Goal: Task Accomplishment & Management: Manage account settings

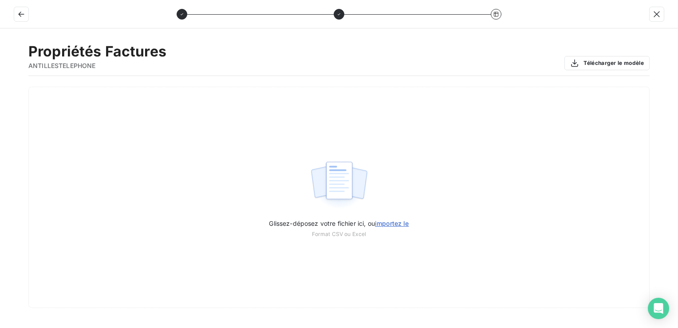
click at [380, 46] on div "Propriétés Factures ANTILLESTELEPHONE Télécharger le modèle" at bounding box center [338, 59] width 621 height 33
click at [27, 13] on button "button" at bounding box center [21, 14] width 14 height 14
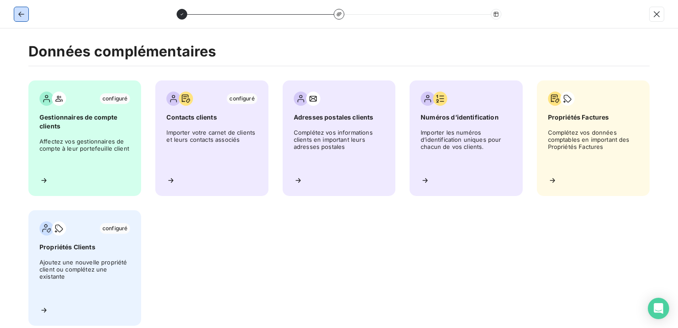
click at [18, 12] on icon "button" at bounding box center [21, 14] width 9 height 9
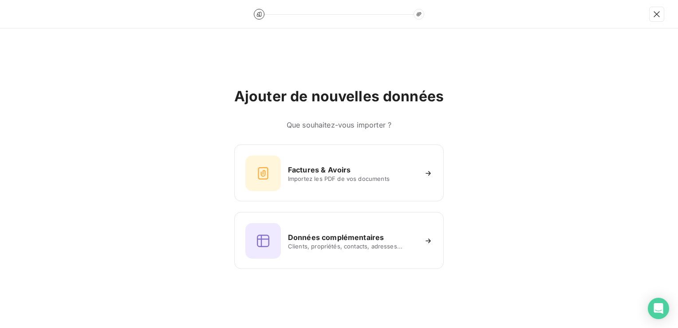
click at [18, 12] on div at bounding box center [339, 14] width 678 height 28
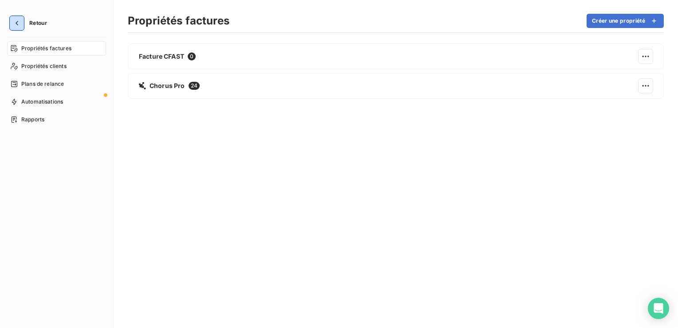
click at [18, 21] on icon "button" at bounding box center [17, 23] width 3 height 4
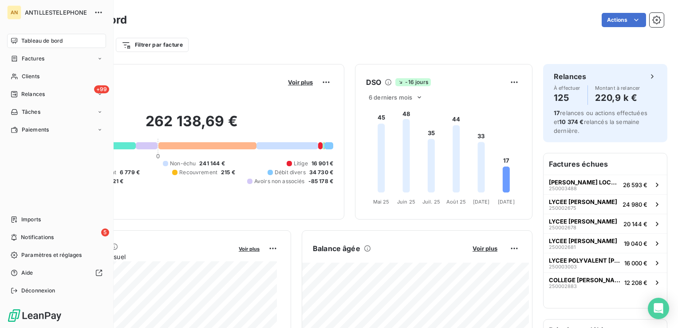
click at [18, 77] on div "Clients" at bounding box center [56, 76] width 99 height 14
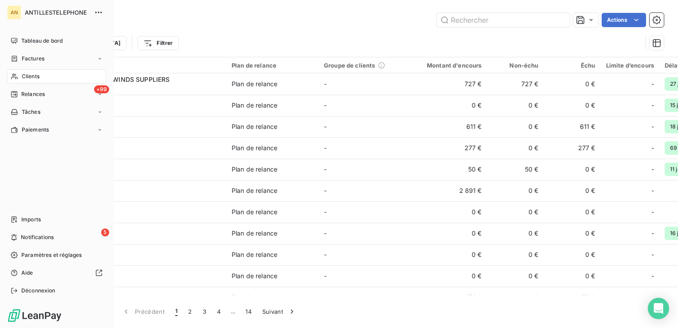
click at [20, 88] on div "+99 Relances" at bounding box center [56, 94] width 99 height 14
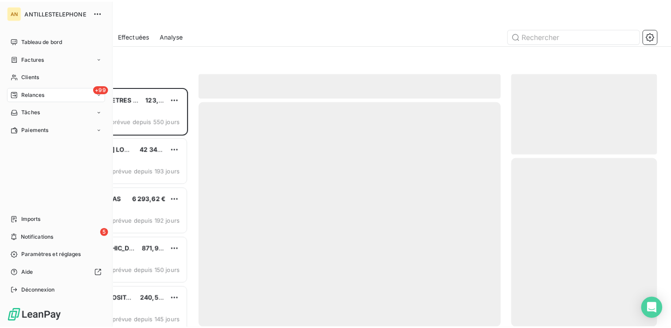
scroll to position [234, 140]
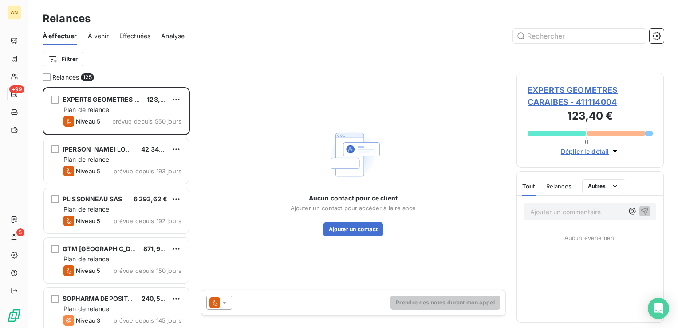
click at [656, 33] on icon "button" at bounding box center [656, 36] width 9 height 9
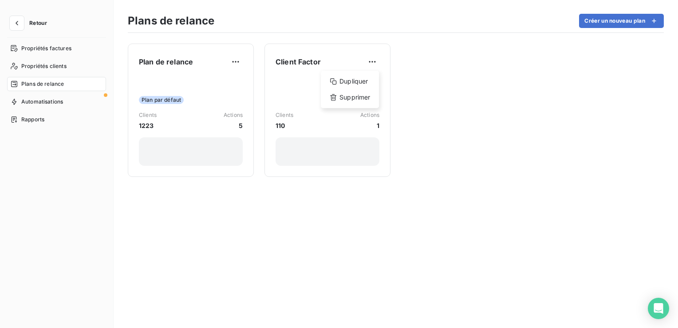
click at [373, 56] on html "Retour Propriétés factures Propriétés clients Plans de relance Automatisations …" at bounding box center [339, 164] width 678 height 328
click at [360, 99] on div "Supprimer" at bounding box center [349, 97] width 51 height 14
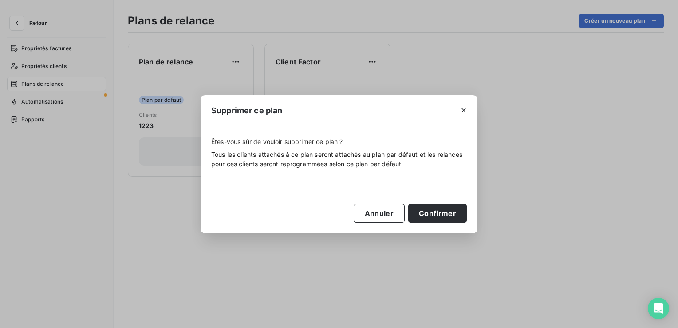
click at [428, 216] on button "Confirmer" at bounding box center [437, 213] width 59 height 19
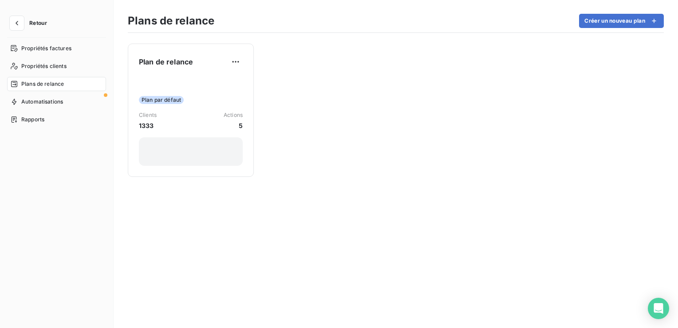
click at [611, 26] on button "Créer un nouveau plan" at bounding box center [621, 21] width 85 height 14
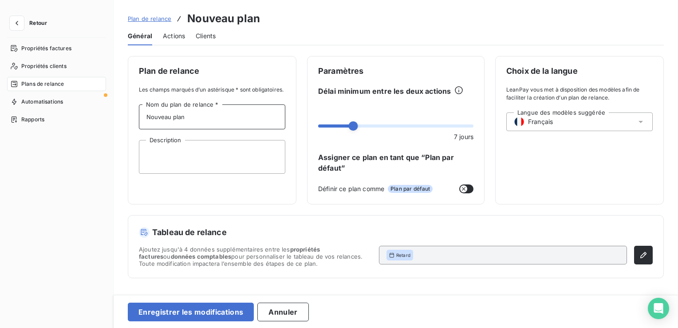
click at [203, 114] on input "Nouveau plan" at bounding box center [212, 116] width 146 height 25
drag, startPoint x: 203, startPoint y: 114, endPoint x: 112, endPoint y: 118, distance: 91.1
click at [112, 118] on div "Retour Propriétés factures Propriétés clients Plans de relance Automatisations …" at bounding box center [339, 164] width 678 height 328
type input "Prélèvement"
click at [641, 250] on icon "button" at bounding box center [643, 254] width 9 height 9
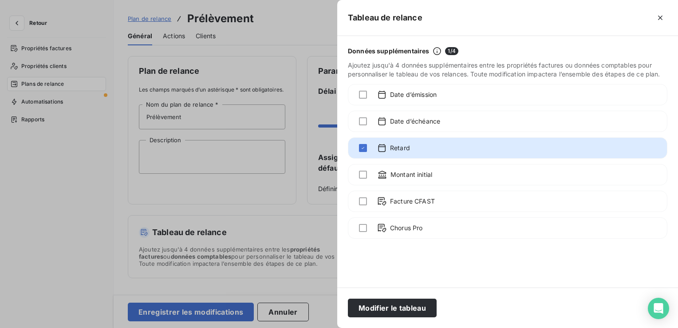
click at [308, 225] on div at bounding box center [339, 164] width 678 height 328
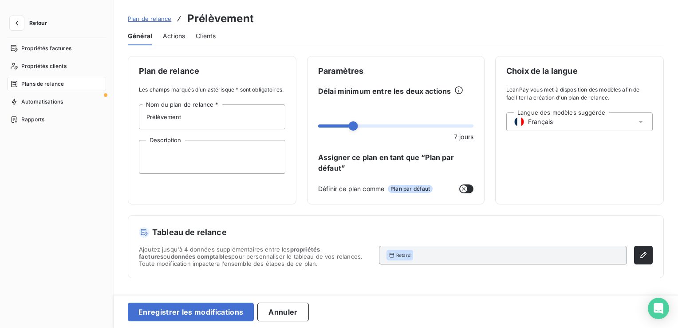
click at [207, 37] on span "Clients" at bounding box center [206, 36] width 20 height 9
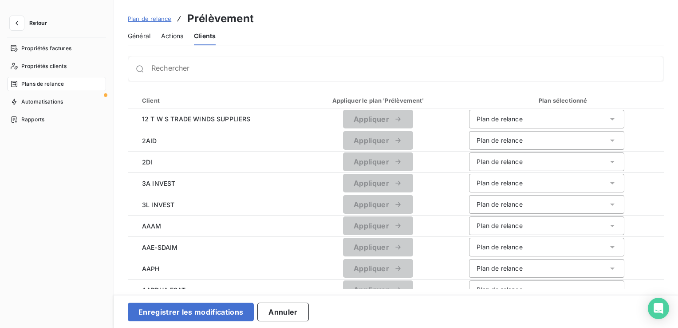
click at [180, 43] on div "Actions" at bounding box center [172, 36] width 22 height 19
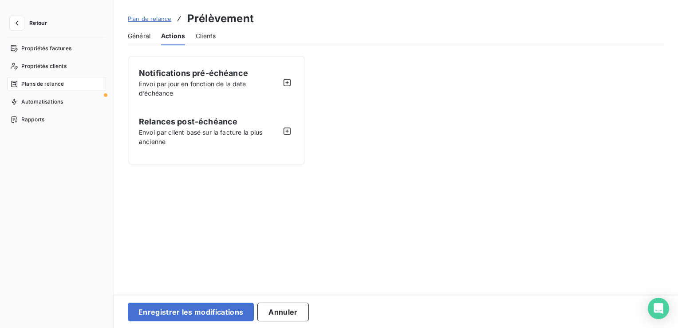
click at [284, 80] on icon "button" at bounding box center [287, 82] width 9 height 9
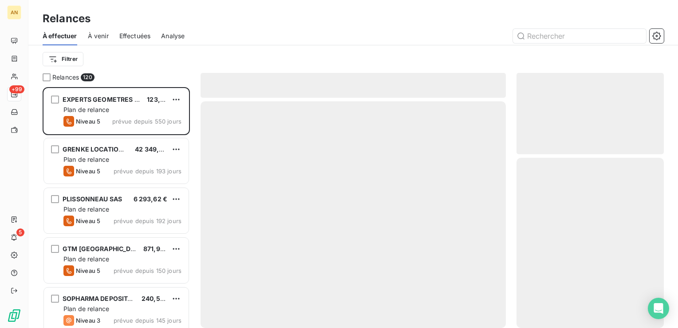
scroll to position [234, 140]
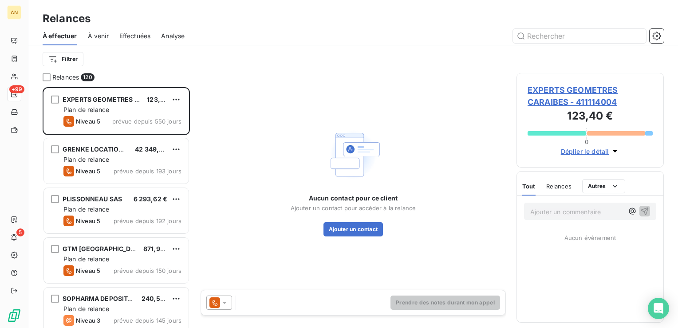
click at [653, 33] on icon "button" at bounding box center [656, 36] width 9 height 9
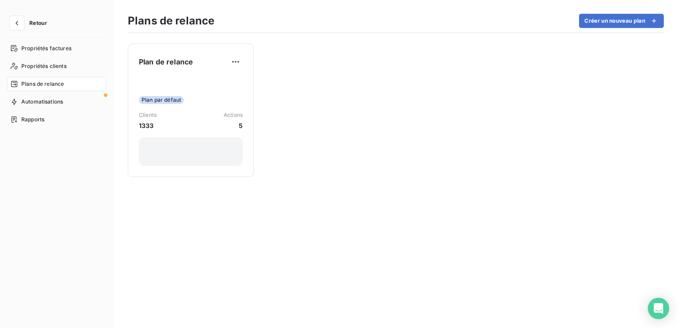
click at [622, 17] on button "Créer un nouveau plan" at bounding box center [621, 21] width 85 height 14
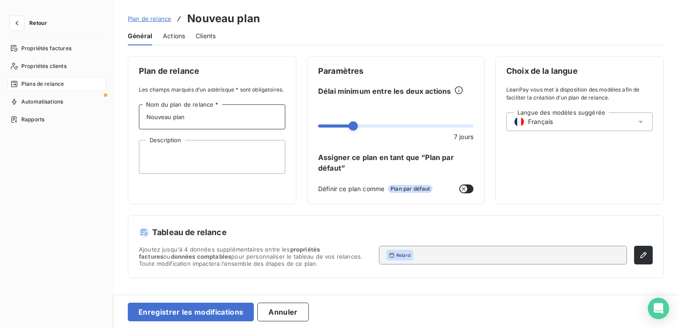
drag, startPoint x: 208, startPoint y: 122, endPoint x: 87, endPoint y: 122, distance: 120.3
click at [87, 122] on div "Retour Propriétés factures Propriétés clients Plans de relance Automatisations …" at bounding box center [339, 164] width 678 height 328
type input "Prélèvement"
click at [318, 128] on span at bounding box center [322, 125] width 9 height 9
click at [354, 127] on span at bounding box center [395, 125] width 155 height 3
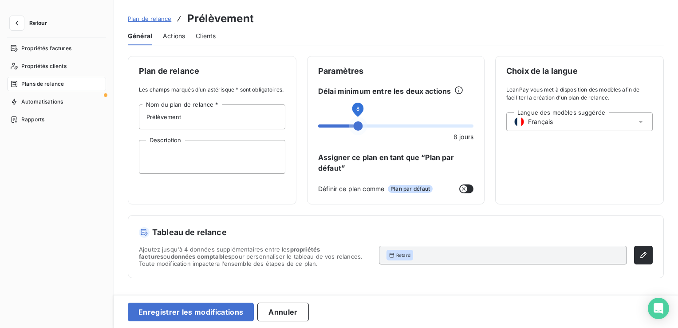
click at [376, 125] on span at bounding box center [395, 125] width 155 height 3
click at [209, 308] on button "Enregistrer les modifications" at bounding box center [191, 311] width 126 height 19
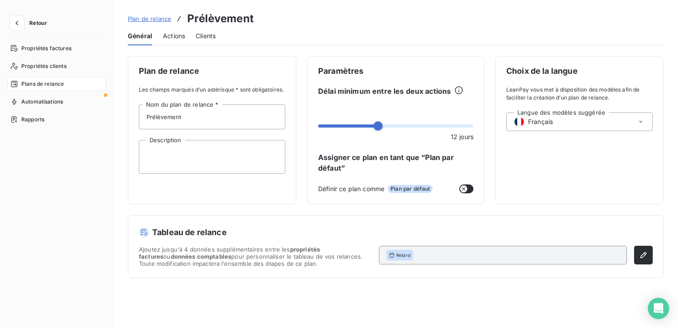
click at [147, 18] on span "Plan de relance" at bounding box center [149, 18] width 43 height 7
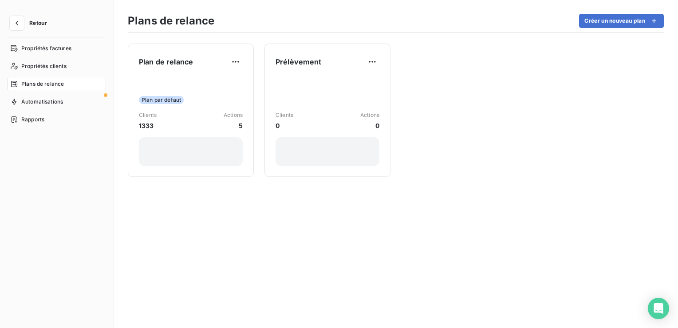
click at [332, 107] on div "Clients 0 Actions 0" at bounding box center [328, 121] width 104 height 90
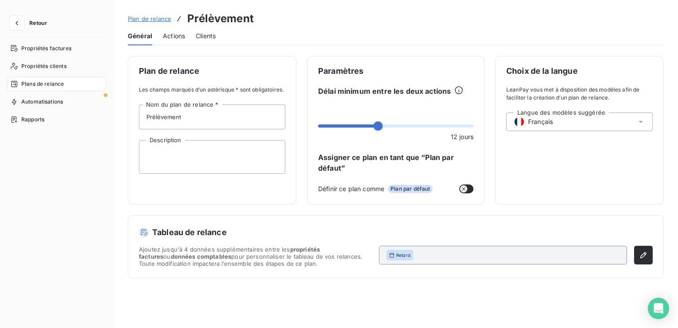
click at [363, 85] on div "Paramètres Délai minimum entre les deux actions 12 jours Assigner ce plan en ta…" at bounding box center [396, 130] width 178 height 148
click at [458, 90] on icon at bounding box center [459, 90] width 8 height 8
click at [179, 36] on span "Actions" at bounding box center [174, 36] width 22 height 9
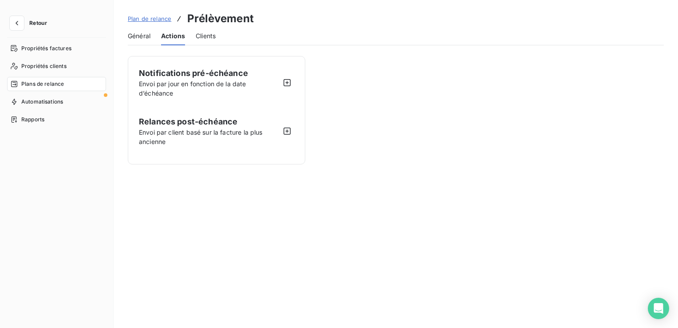
click at [286, 132] on icon "button" at bounding box center [287, 130] width 9 height 9
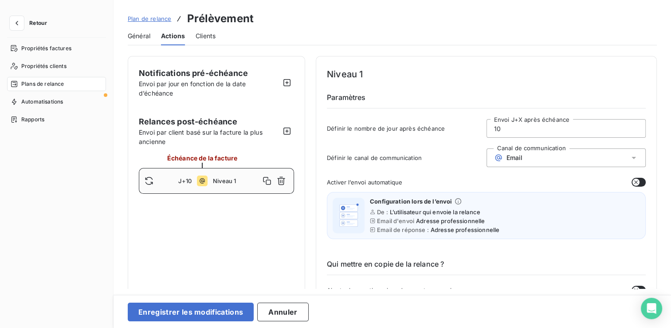
click at [272, 309] on button "Annuler" at bounding box center [282, 311] width 51 height 19
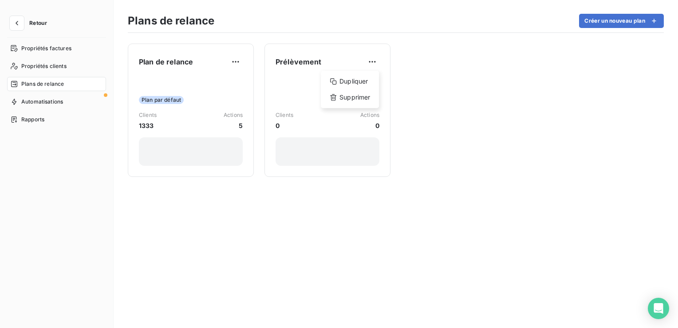
click at [373, 59] on html "Retour Propriétés factures Propriétés clients Plans de relance Automatisations …" at bounding box center [339, 164] width 678 height 328
click at [351, 102] on div "Supprimer" at bounding box center [349, 97] width 51 height 14
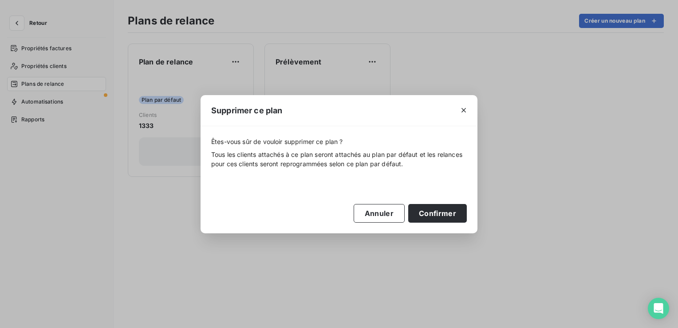
click at [435, 206] on button "Confirmer" at bounding box center [437, 213] width 59 height 19
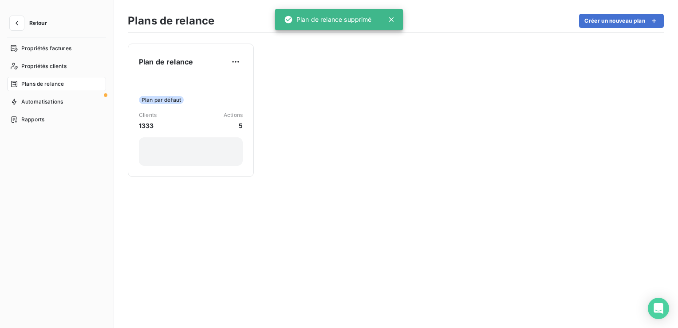
click at [35, 21] on span "Retour" at bounding box center [38, 22] width 18 height 5
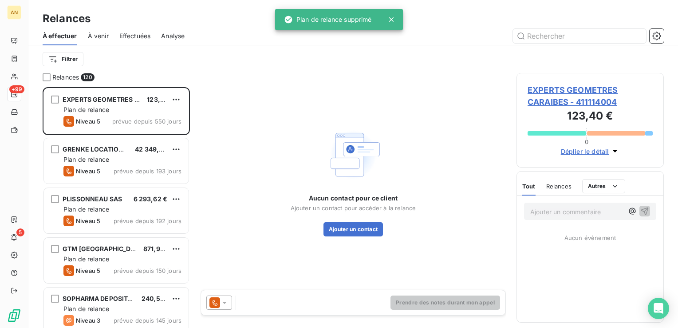
scroll to position [234, 140]
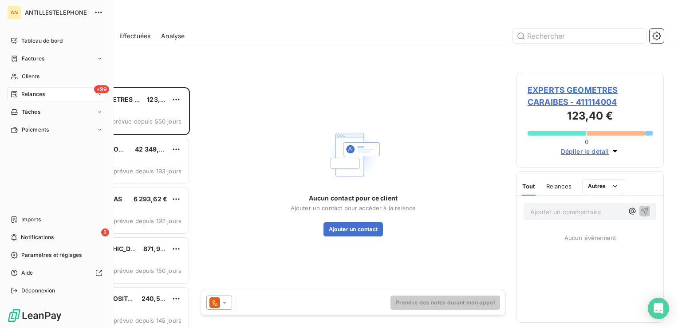
click at [19, 261] on div "Paramètres et réglages" at bounding box center [56, 255] width 99 height 14
click at [25, 270] on span "Aide" at bounding box center [27, 272] width 12 height 8
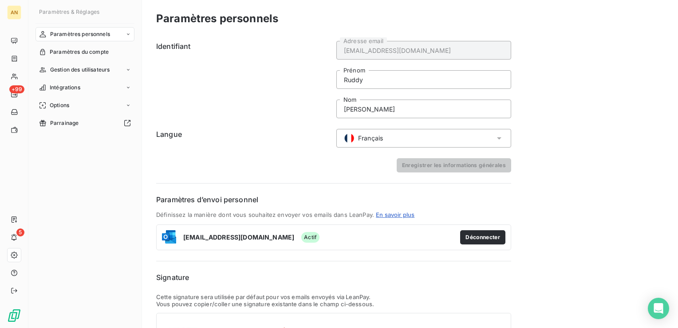
click at [14, 59] on icon at bounding box center [15, 58] width 8 height 7
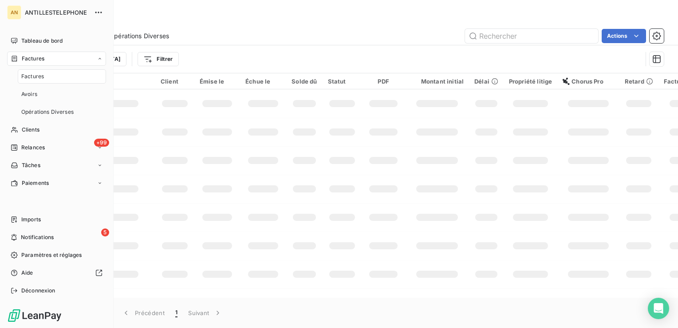
click at [31, 57] on span "Factures" at bounding box center [33, 59] width 23 height 8
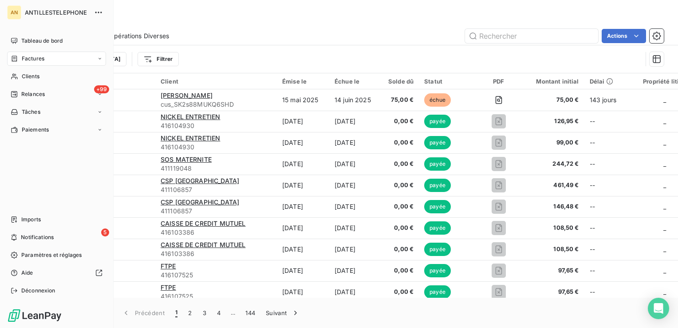
click at [660, 32] on icon "button" at bounding box center [656, 36] width 9 height 9
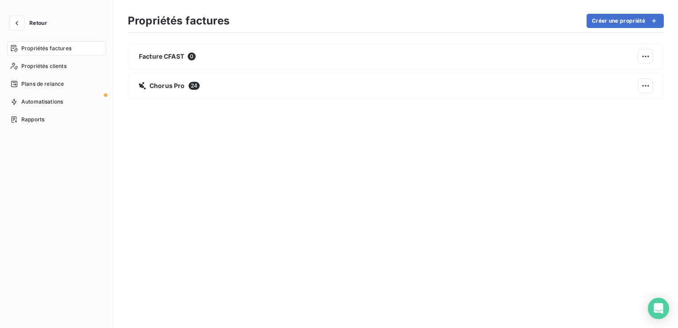
click at [39, 68] on span "Propriétés clients" at bounding box center [43, 66] width 45 height 8
click at [166, 91] on div "Mode de règlement 4" at bounding box center [396, 86] width 536 height 26
click at [646, 85] on html "Retour Propriétés factures Propriétés clients Plans de relance Automatisations …" at bounding box center [339, 164] width 678 height 328
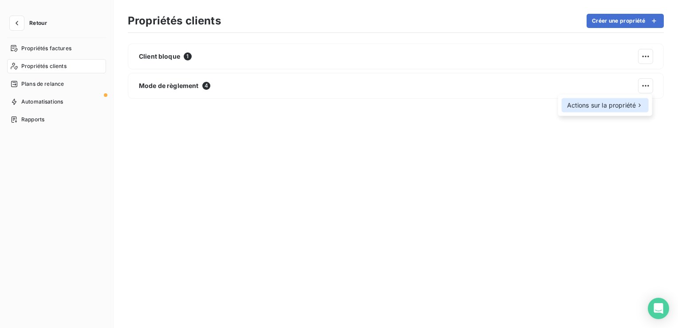
click at [614, 108] on span "Actions sur la propriété" at bounding box center [601, 105] width 69 height 9
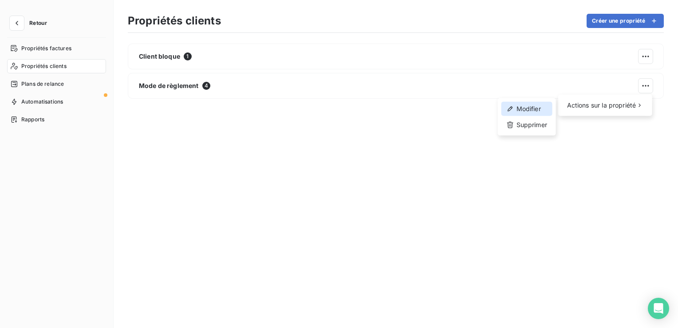
click at [536, 115] on div "Modifier" at bounding box center [526, 109] width 51 height 14
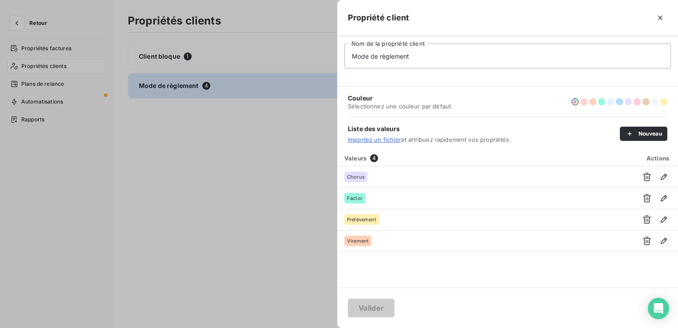
click at [389, 142] on link "Importez un fichier" at bounding box center [374, 139] width 53 height 7
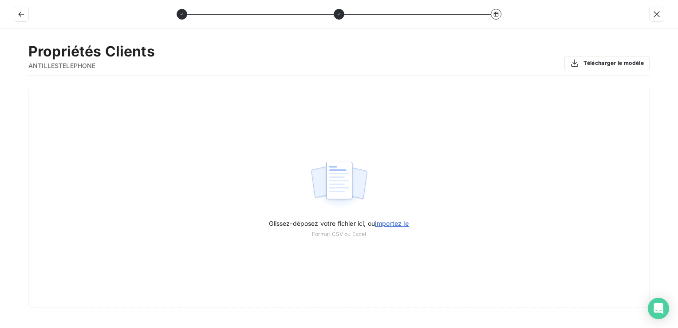
click at [614, 64] on button "Télécharger le modèle" at bounding box center [607, 63] width 85 height 14
click at [14, 16] on button "button" at bounding box center [21, 14] width 14 height 14
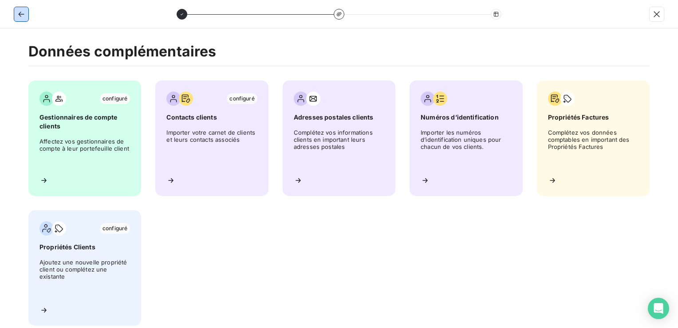
click at [21, 14] on icon "button" at bounding box center [21, 14] width 6 height 5
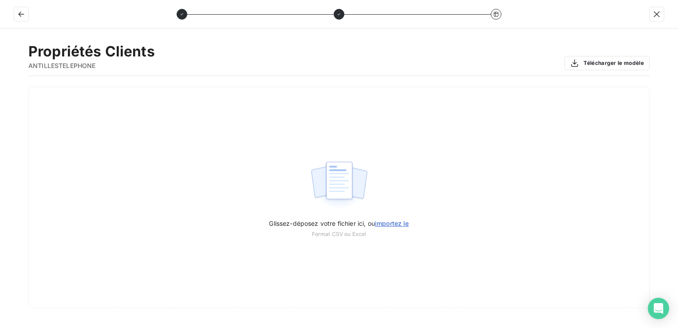
click at [657, 14] on icon "button" at bounding box center [657, 14] width 6 height 6
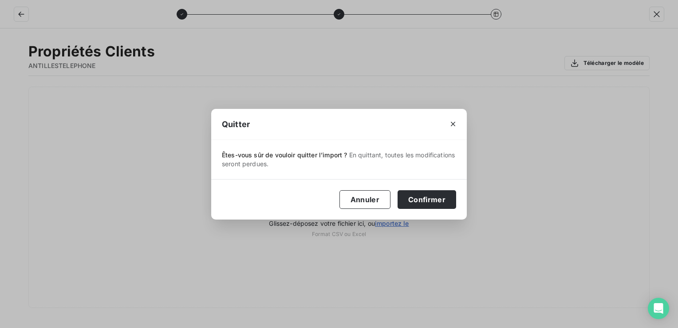
click at [367, 199] on button "Annuler" at bounding box center [365, 199] width 51 height 19
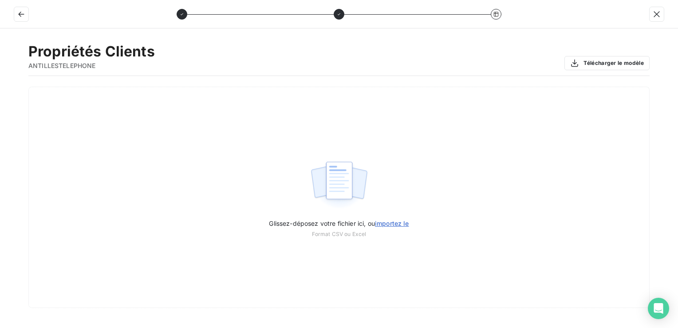
click at [662, 30] on div "Propriétés Clients ANTILLESTELEPHONE Télécharger le modèle Glissez-déposez votr…" at bounding box center [339, 177] width 678 height 299
click at [657, 14] on icon "button" at bounding box center [657, 14] width 6 height 6
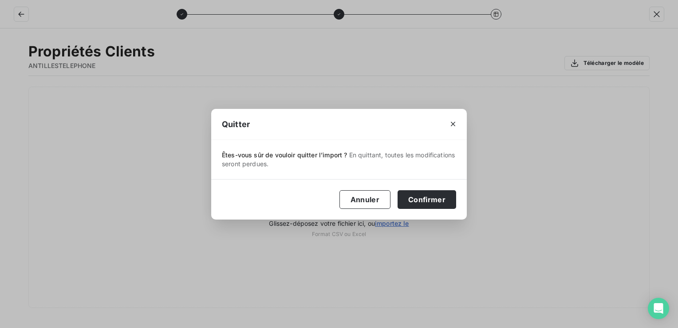
click at [432, 199] on button "Confirmer" at bounding box center [427, 199] width 59 height 19
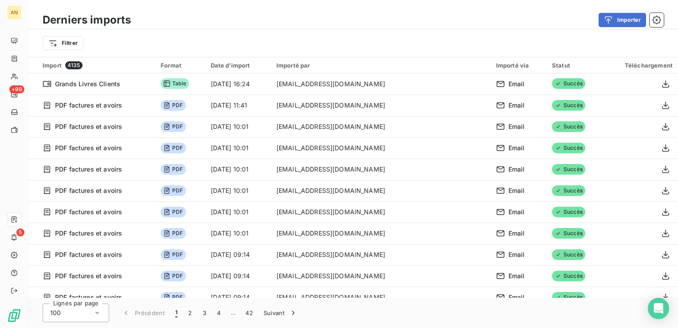
click at [14, 76] on icon at bounding box center [15, 76] width 8 height 7
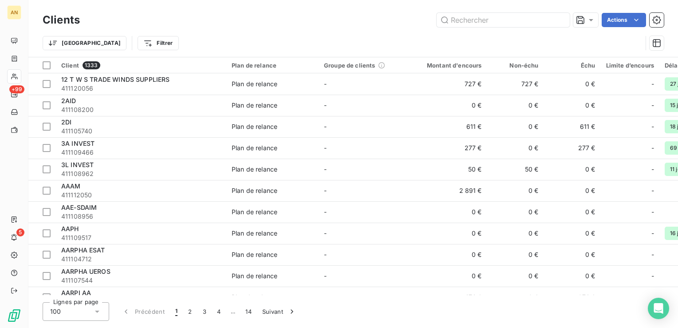
click at [655, 20] on icon "button" at bounding box center [656, 20] width 9 height 9
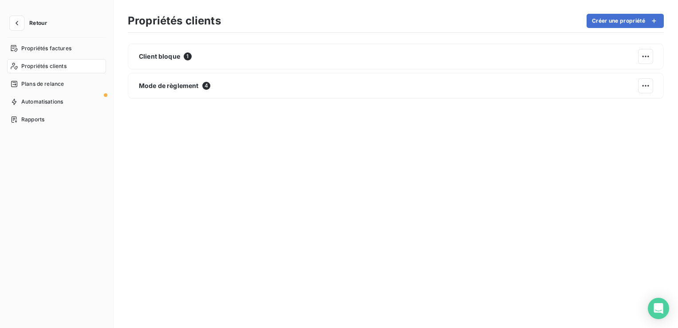
click at [629, 24] on button "Créer une propriété" at bounding box center [625, 21] width 77 height 14
click at [47, 86] on span "Plans de relance" at bounding box center [42, 84] width 43 height 8
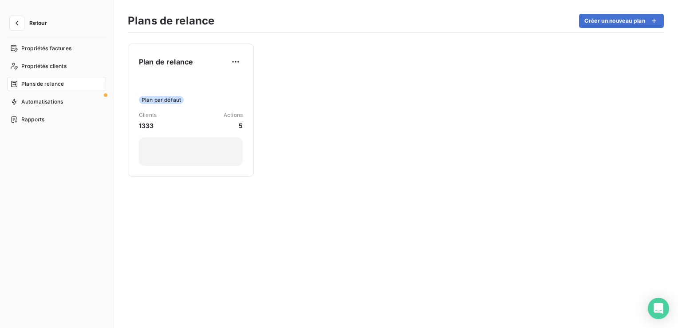
click at [223, 77] on div "Plan par défaut Clients 1333 Actions 5" at bounding box center [191, 121] width 104 height 90
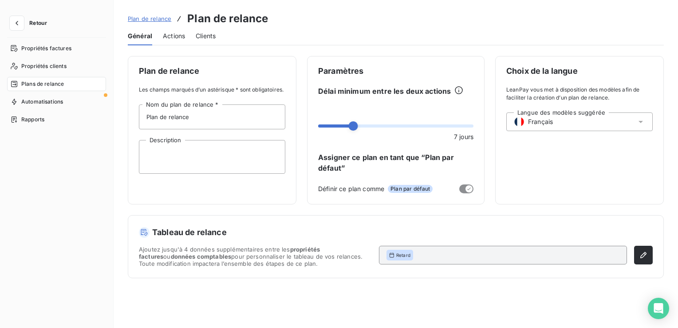
click at [509, 255] on div "Retard" at bounding box center [503, 254] width 248 height 19
click at [637, 260] on button "button" at bounding box center [643, 254] width 19 height 19
click at [35, 101] on span "Automatisations" at bounding box center [42, 102] width 42 height 8
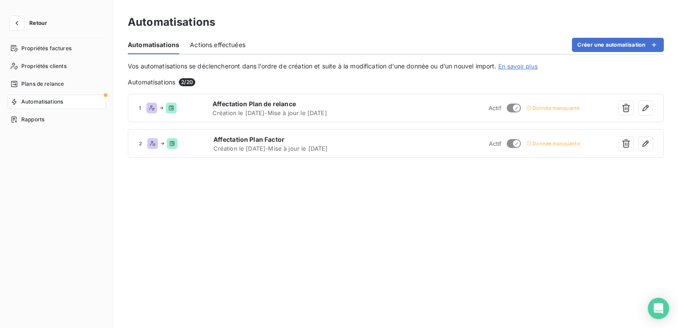
click at [39, 50] on span "Propriétés factures" at bounding box center [46, 48] width 50 height 8
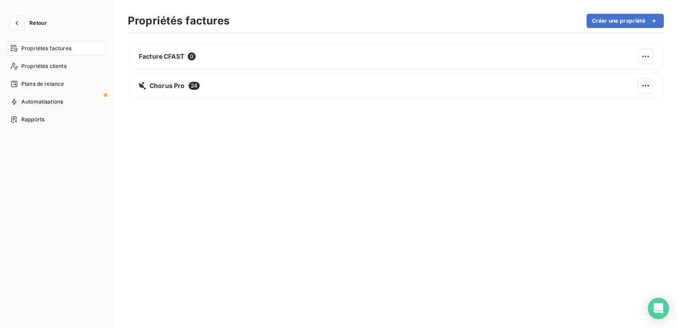
click at [30, 83] on span "Plans de relance" at bounding box center [42, 84] width 43 height 8
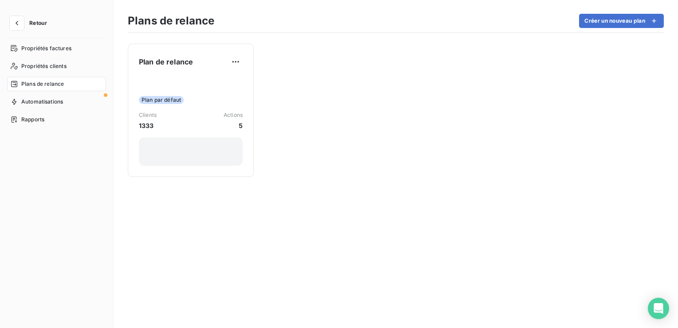
click at [626, 21] on button "Créer un nouveau plan" at bounding box center [621, 21] width 85 height 14
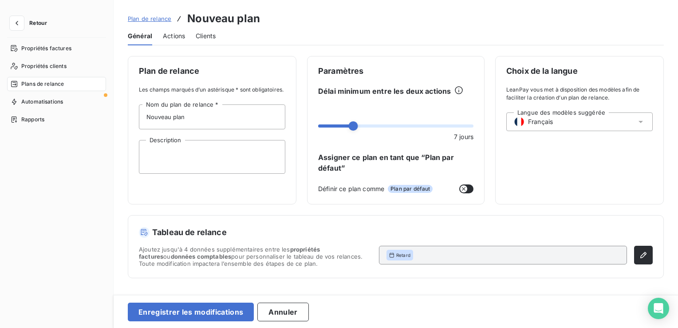
click at [476, 254] on div "Retard" at bounding box center [503, 254] width 248 height 19
click at [643, 254] on icon "button" at bounding box center [643, 254] width 9 height 9
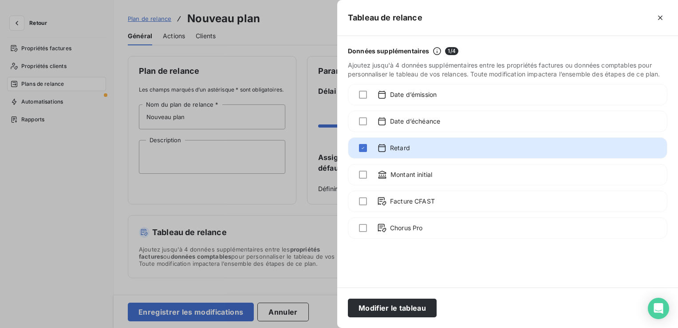
click at [366, 198] on div at bounding box center [363, 201] width 8 height 8
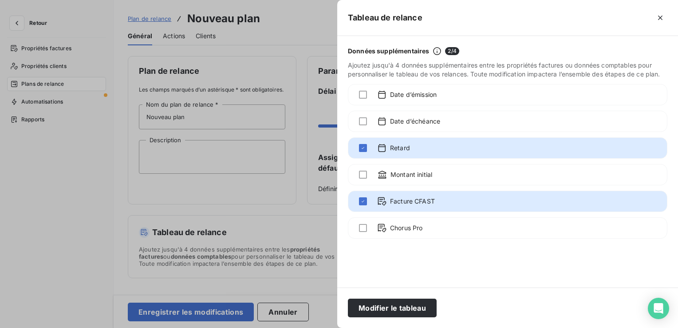
click at [419, 303] on button "Modifier le tableau" at bounding box center [392, 307] width 89 height 19
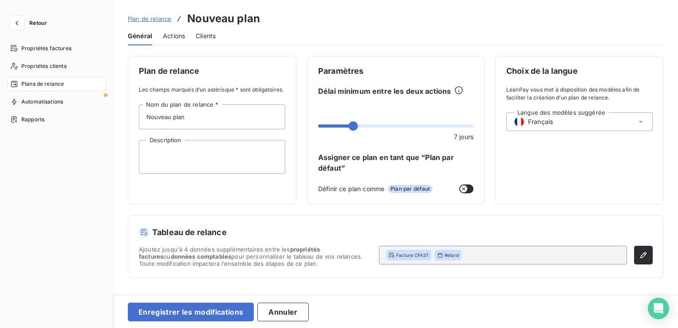
click at [208, 316] on button "Enregistrer les modifications" at bounding box center [191, 311] width 126 height 19
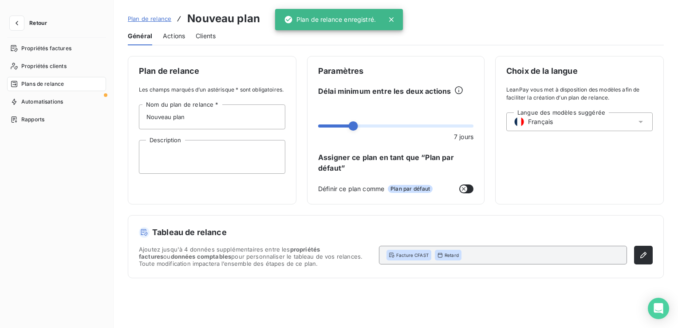
click at [174, 43] on div "Actions" at bounding box center [174, 36] width 22 height 19
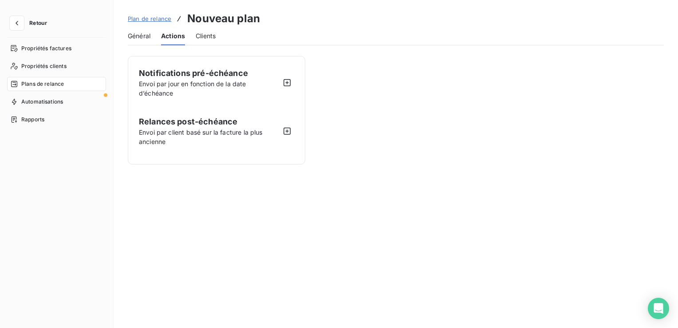
click at [209, 36] on span "Clients" at bounding box center [206, 36] width 20 height 9
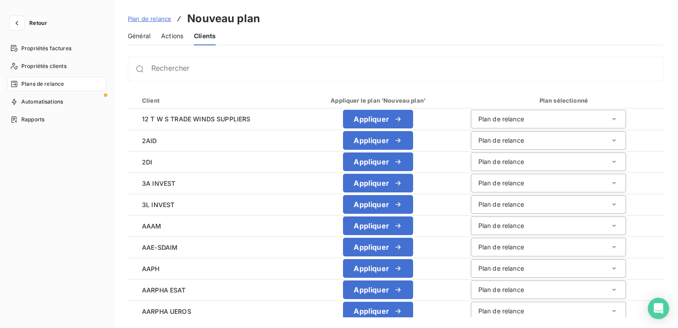
click at [147, 19] on span "Plan de relance" at bounding box center [149, 18] width 43 height 7
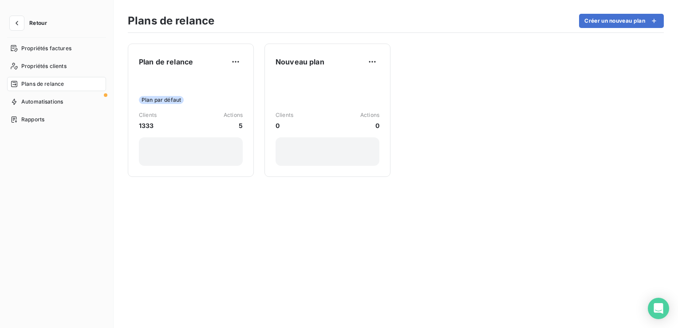
click at [372, 61] on html "Retour Propriétés factures Propriétés clients Plans de relance Automatisations …" at bounding box center [339, 164] width 678 height 328
click at [340, 101] on div "Supprimer" at bounding box center [349, 97] width 51 height 14
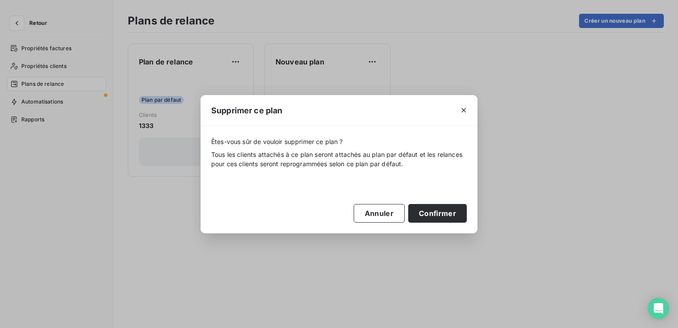
click at [419, 215] on button "Confirmer" at bounding box center [437, 213] width 59 height 19
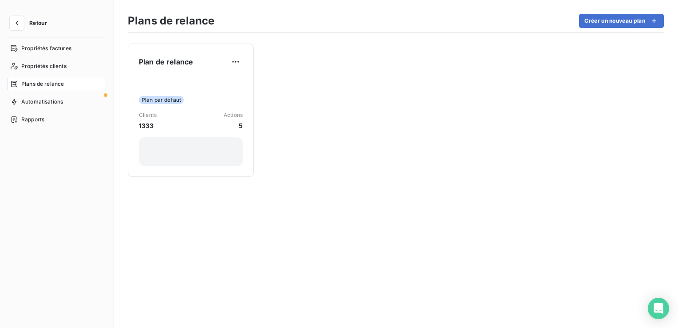
click at [626, 21] on button "Créer un nouveau plan" at bounding box center [621, 21] width 85 height 14
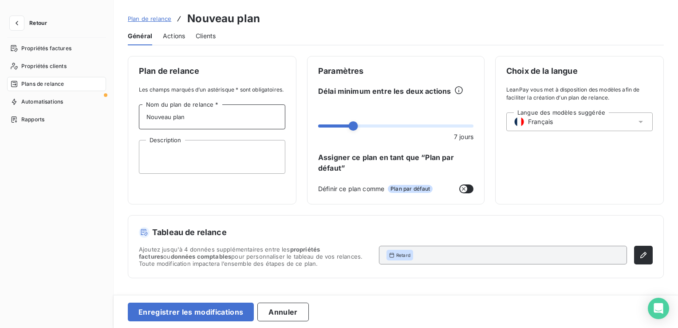
drag, startPoint x: 192, startPoint y: 118, endPoint x: 66, endPoint y: 98, distance: 127.6
click at [66, 98] on div "Retour Propriétés factures Propriétés clients Plans de relance Automatisations …" at bounding box center [339, 164] width 678 height 328
type input "Factor"
click at [173, 40] on span "Actions" at bounding box center [174, 36] width 22 height 9
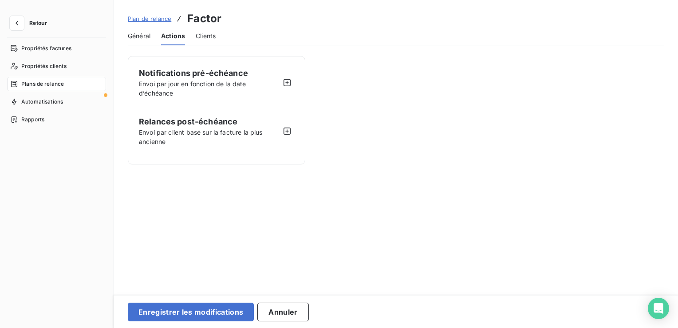
click at [288, 126] on icon "button" at bounding box center [287, 130] width 9 height 9
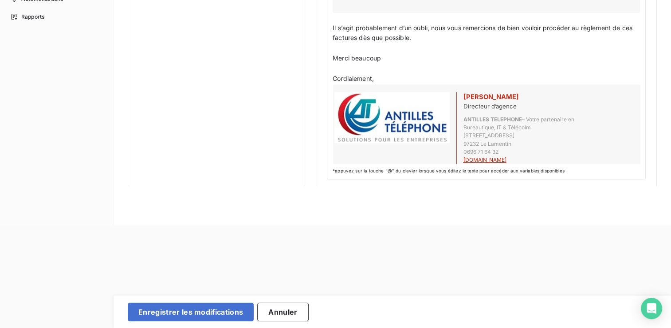
scroll to position [104, 0]
click at [223, 312] on button "Enregistrer les modifications" at bounding box center [191, 311] width 126 height 19
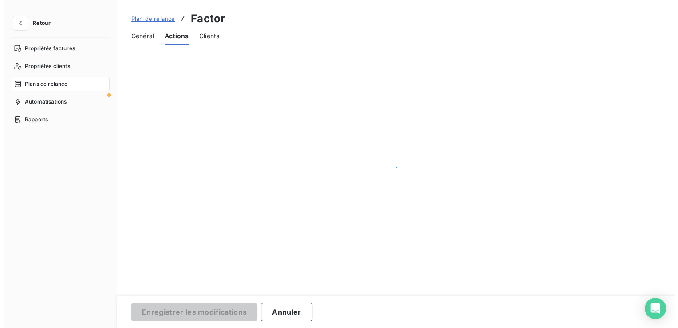
scroll to position [0, 0]
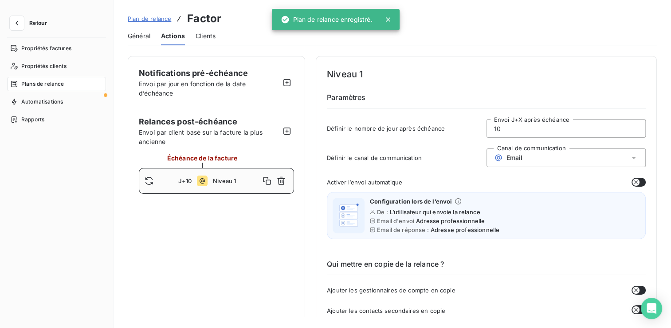
click at [204, 36] on span "Clients" at bounding box center [206, 36] width 20 height 9
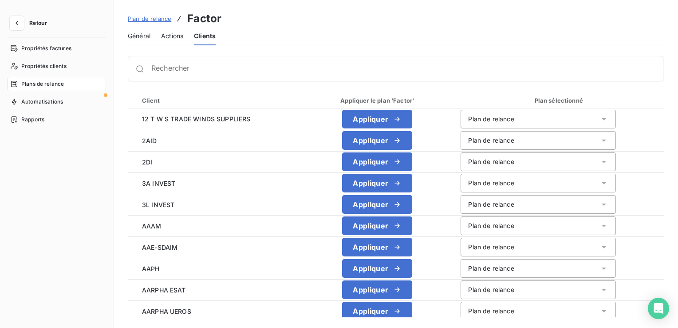
click at [173, 43] on div "Actions" at bounding box center [172, 36] width 22 height 19
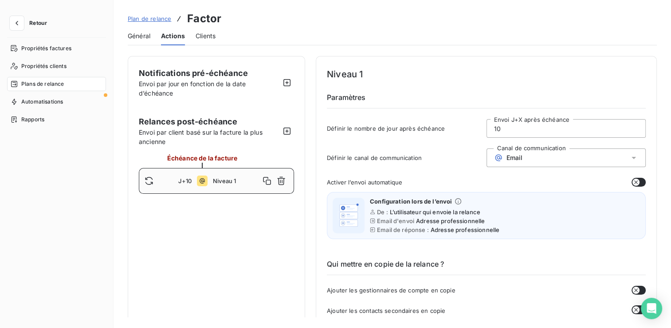
click at [136, 33] on span "Général" at bounding box center [139, 36] width 23 height 9
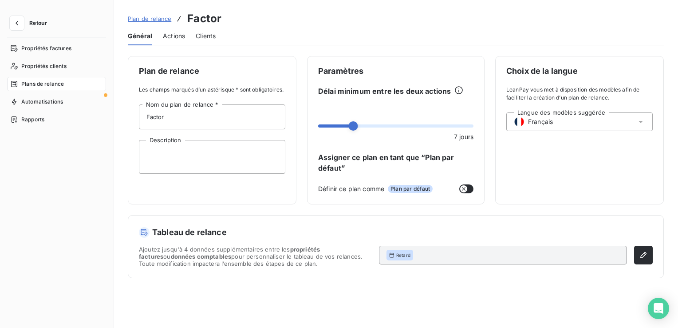
click at [206, 38] on span "Clients" at bounding box center [206, 36] width 20 height 9
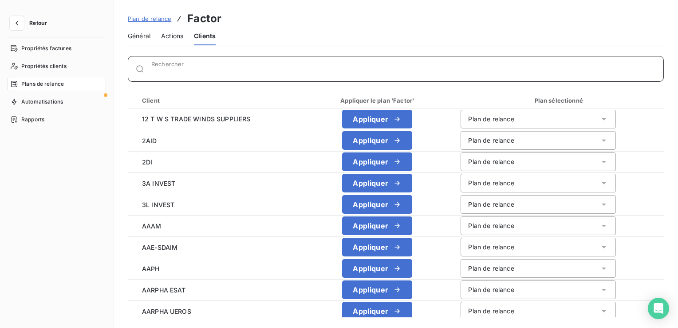
click at [197, 71] on input "Rechercher" at bounding box center [407, 72] width 512 height 9
paste input "AAPH"
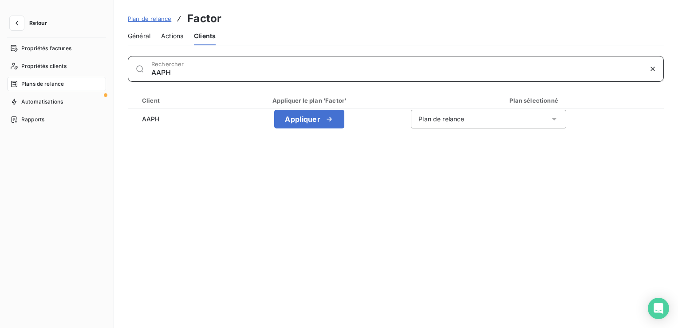
type input "AAPH"
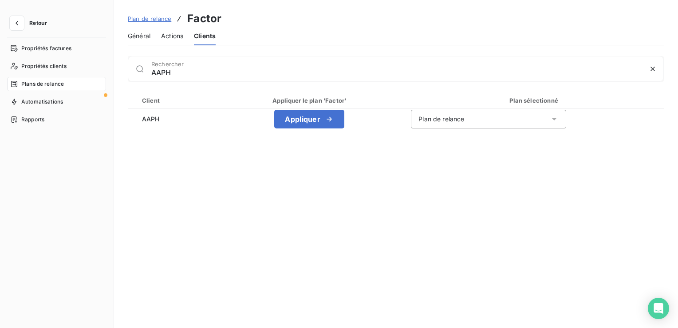
click at [320, 122] on div "button" at bounding box center [326, 118] width 13 height 9
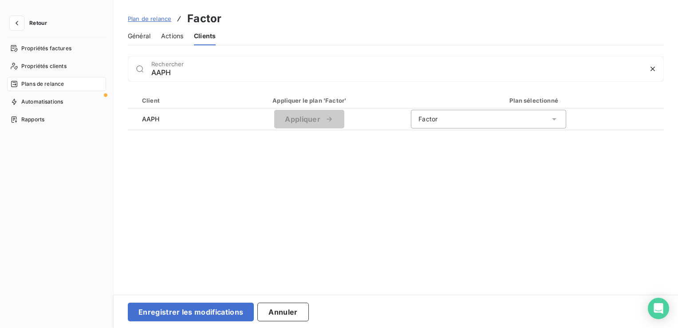
click at [205, 316] on button "Enregistrer les modifications" at bounding box center [191, 311] width 126 height 19
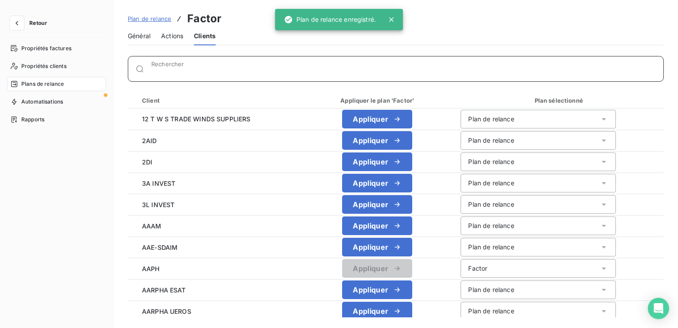
click at [154, 67] on div "Rechercher" at bounding box center [407, 68] width 512 height 9
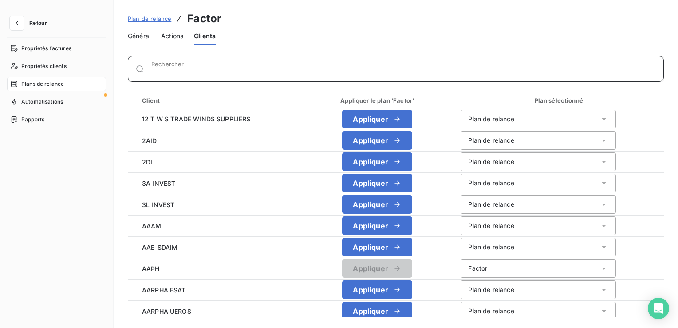
paste input "ACACIA - AD SENIORS"
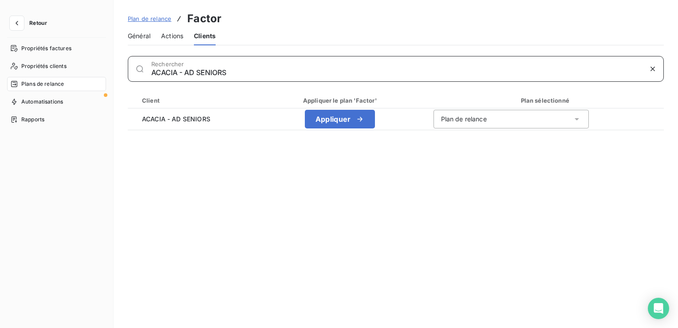
type input "ACACIA - AD SENIORS"
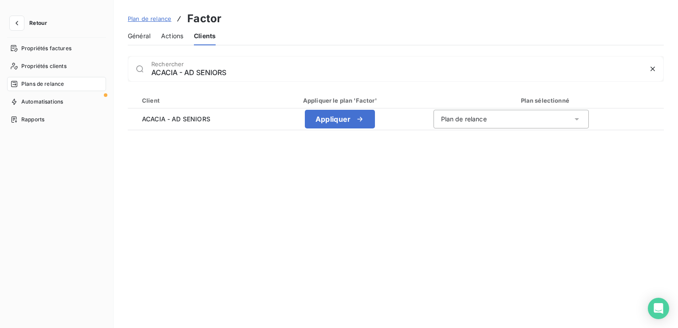
click at [351, 126] on button "Appliquer" at bounding box center [340, 119] width 70 height 19
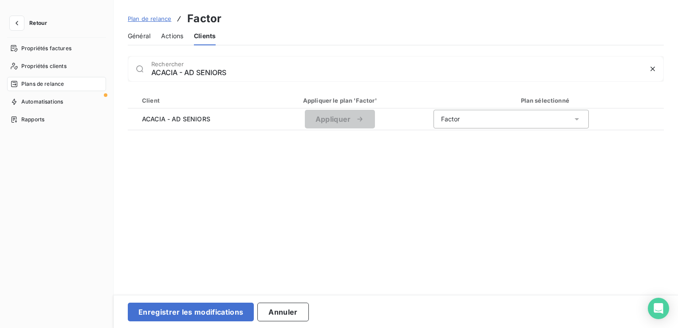
click at [180, 309] on button "Enregistrer les modifications" at bounding box center [191, 311] width 126 height 19
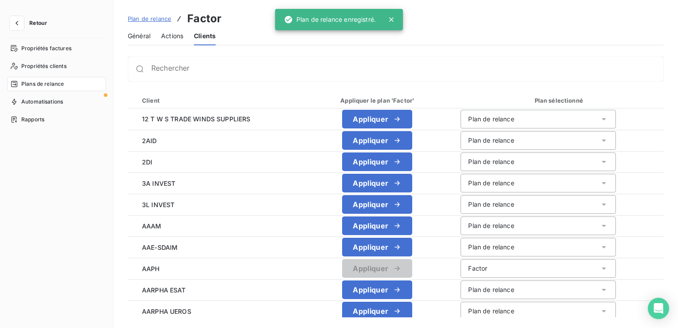
click at [188, 75] on div "Rechercher" at bounding box center [396, 69] width 536 height 26
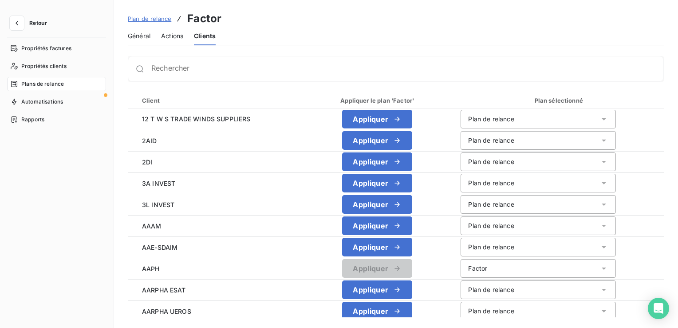
click at [188, 75] on div "Rechercher" at bounding box center [396, 69] width 536 height 26
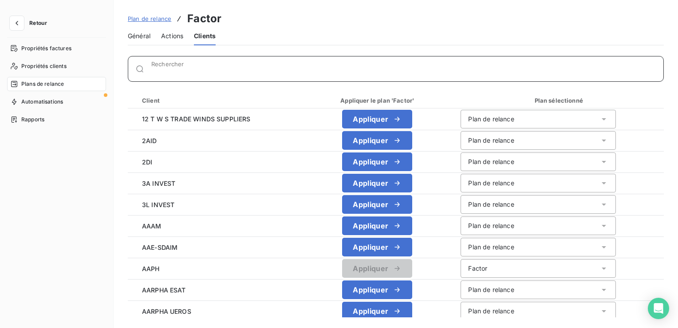
click at [177, 71] on input "Rechercher" at bounding box center [407, 72] width 512 height 9
paste input "ADAPEI ESAT PELLETIER AGECO"
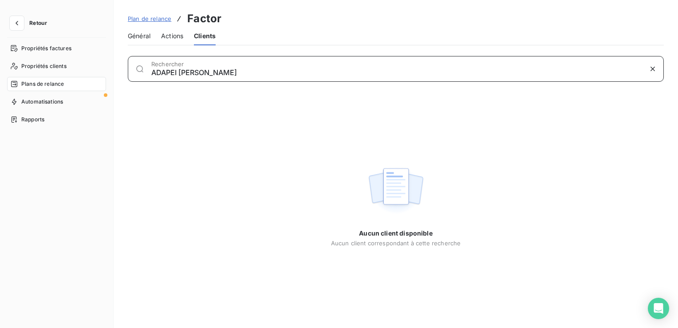
drag, startPoint x: 298, startPoint y: 72, endPoint x: 199, endPoint y: 72, distance: 99.0
click at [199, 72] on input "ADAPEI ESAT PELLETIER AGECO" at bounding box center [396, 72] width 491 height 9
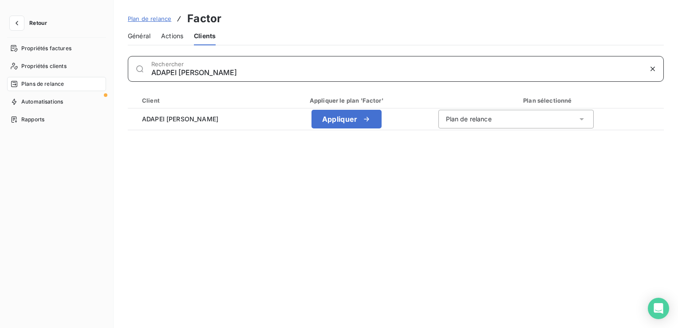
drag, startPoint x: 236, startPoint y: 71, endPoint x: 69, endPoint y: 51, distance: 167.6
click at [69, 51] on div "Retour Propriétés factures Propriétés clients Plans de relance Automatisations …" at bounding box center [339, 164] width 678 height 328
paste input "GENCE HABITAT & BIENS IMMO"
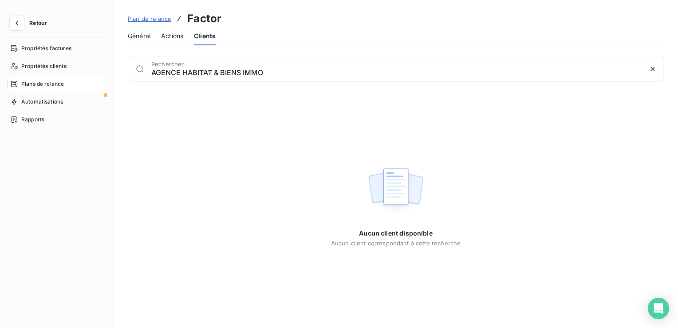
drag, startPoint x: 276, startPoint y: 78, endPoint x: 142, endPoint y: 74, distance: 134.1
click at [142, 74] on div "AGENCE HABITAT & BIENS IMMO Rechercher" at bounding box center [396, 69] width 536 height 26
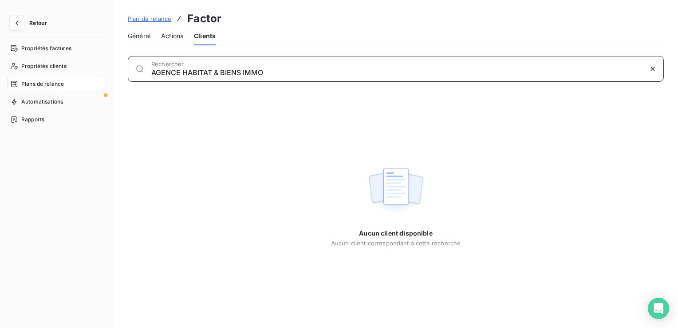
drag, startPoint x: 280, startPoint y: 74, endPoint x: 118, endPoint y: 75, distance: 162.0
click at [118, 75] on div "AGENCE HABITAT & BIENS IMMO Rechercher Aucun client disponible Aucun client cor…" at bounding box center [396, 186] width 565 height 261
paste input "LCEA DRM ANTILLES GUYANE"
drag, startPoint x: 275, startPoint y: 75, endPoint x: 87, endPoint y: 81, distance: 187.8
click at [87, 81] on div "Retour Propriétés factures Propriétés clients Plans de relance Automatisations …" at bounding box center [339, 164] width 678 height 328
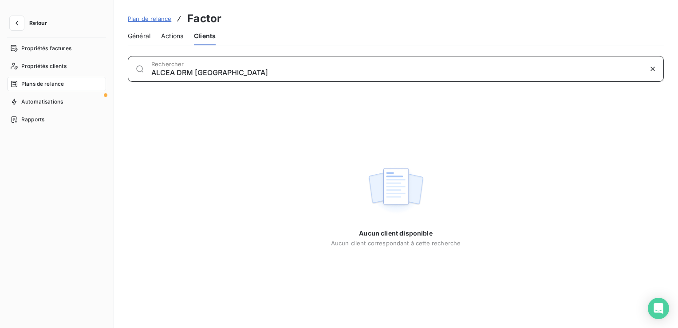
paste input "101206"
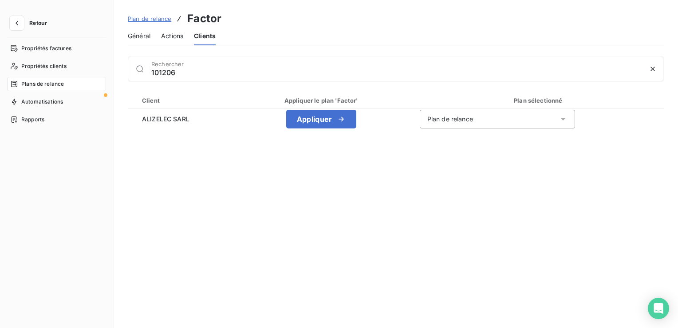
click at [318, 118] on button "Appliquer" at bounding box center [321, 119] width 70 height 19
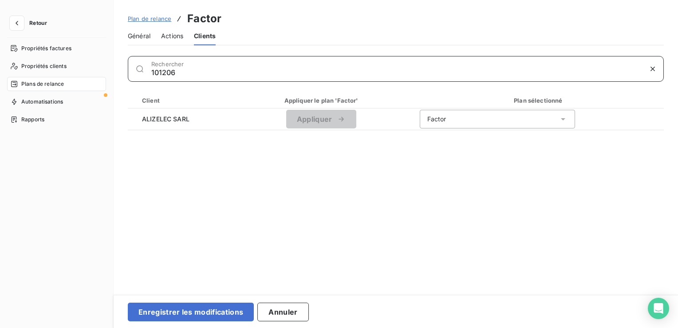
drag, startPoint x: 192, startPoint y: 68, endPoint x: 128, endPoint y: 68, distance: 63.9
click at [128, 68] on div "101206 Rechercher" at bounding box center [396, 69] width 536 height 26
paste input "7189"
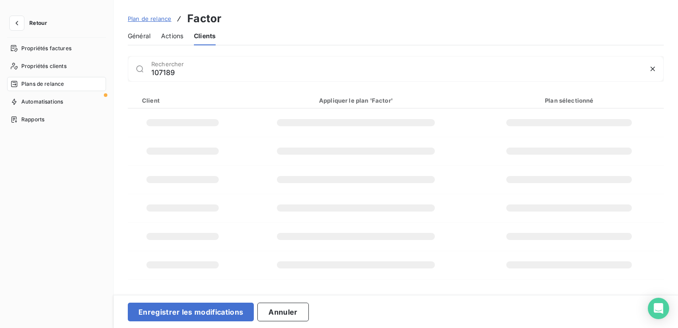
click at [128, 68] on div at bounding box center [139, 68] width 23 height 9
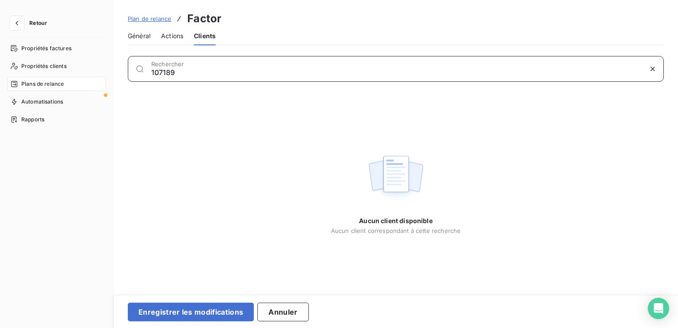
drag, startPoint x: 186, startPoint y: 74, endPoint x: 98, endPoint y: 79, distance: 88.0
click at [98, 79] on div "Retour Propriétés factures Propriétés clients Plans de relance Automatisations …" at bounding box center [339, 164] width 678 height 328
paste input "956"
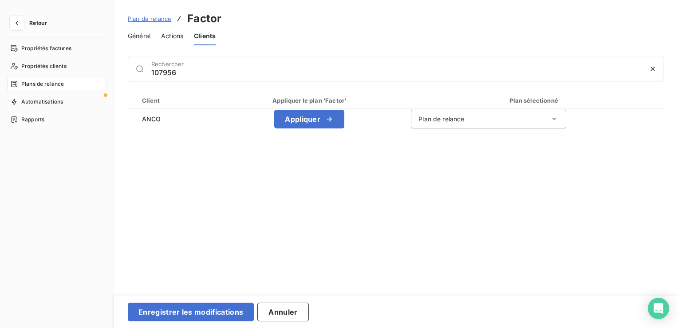
click at [312, 124] on button "Appliquer" at bounding box center [309, 119] width 70 height 19
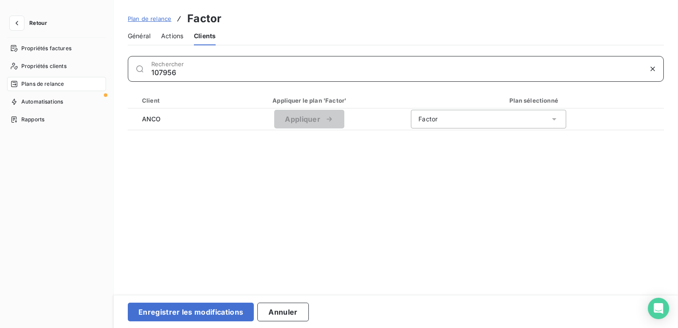
drag, startPoint x: 187, startPoint y: 72, endPoint x: 125, endPoint y: 72, distance: 62.1
click at [125, 72] on div "107956 Rechercher Client Appliquer le plan 'Factor' Plan sélectionné ANCO Appli…" at bounding box center [396, 172] width 565 height 233
paste input "1070"
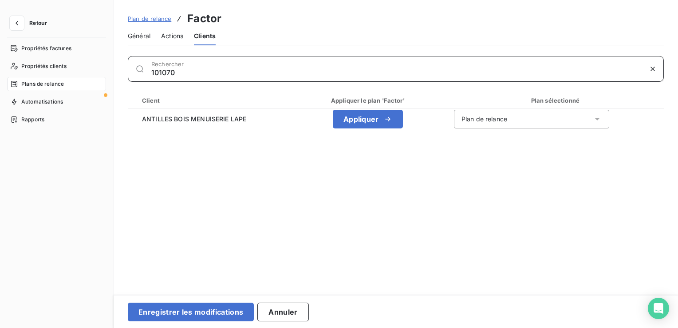
type input "101070"
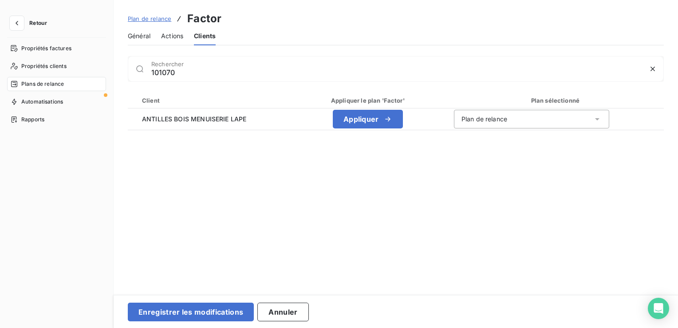
click at [357, 125] on button "Appliquer" at bounding box center [368, 119] width 70 height 19
click at [195, 312] on button "Enregistrer les modifications" at bounding box center [191, 311] width 126 height 19
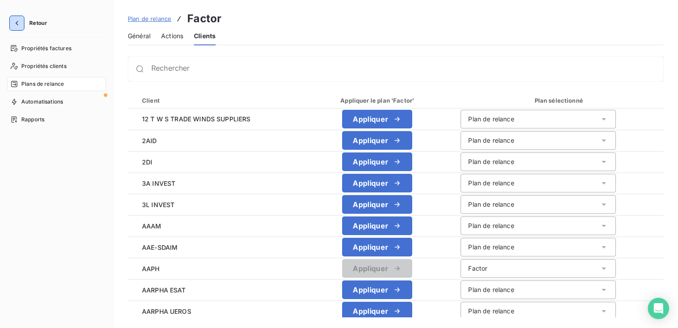
click at [15, 24] on icon "button" at bounding box center [16, 23] width 9 height 9
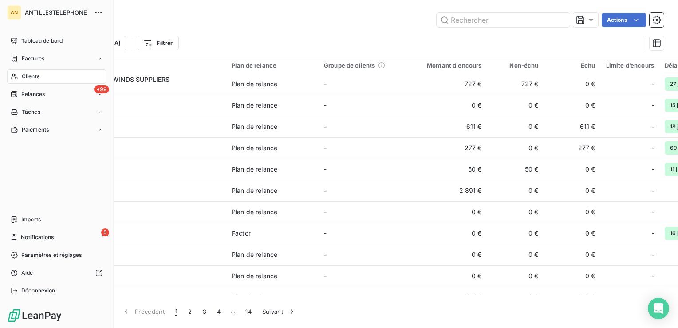
click at [19, 75] on div "Clients" at bounding box center [56, 76] width 99 height 14
click at [38, 76] on span "Clients" at bounding box center [31, 76] width 18 height 8
click at [24, 77] on span "Clients" at bounding box center [31, 76] width 18 height 8
click at [30, 96] on span "Relances" at bounding box center [33, 94] width 24 height 8
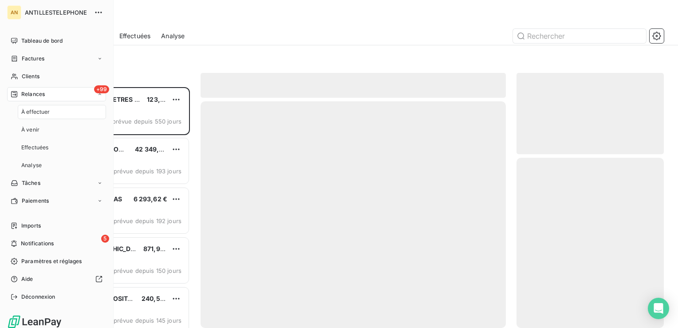
scroll to position [234, 140]
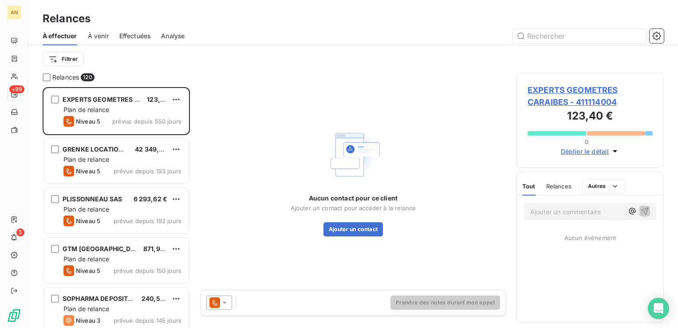
click at [273, 18] on div "Relances" at bounding box center [353, 19] width 650 height 16
drag, startPoint x: 121, startPoint y: 79, endPoint x: 48, endPoint y: 79, distance: 72.8
click at [48, 79] on div "Relances 120" at bounding box center [116, 77] width 147 height 9
drag, startPoint x: 48, startPoint y: 79, endPoint x: 43, endPoint y: 76, distance: 5.2
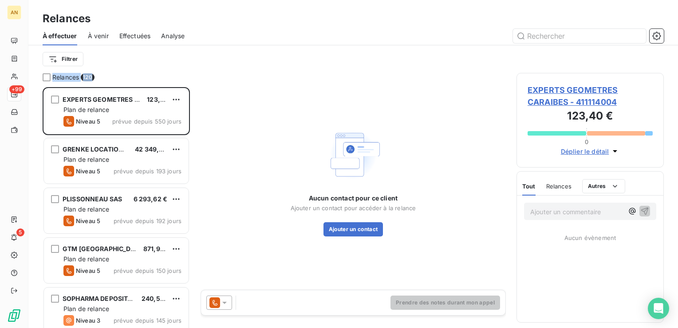
click at [43, 76] on div at bounding box center [47, 77] width 8 height 8
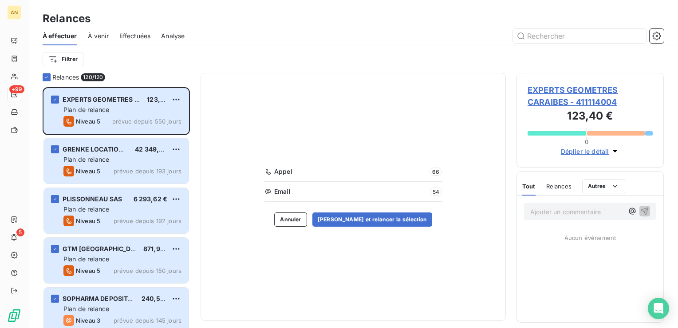
click at [44, 76] on icon at bounding box center [46, 77] width 5 height 5
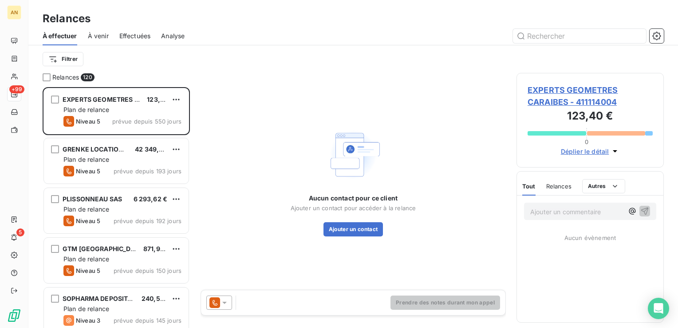
click at [284, 290] on div "Prendre des notes durant mon appel" at bounding box center [353, 302] width 304 height 25
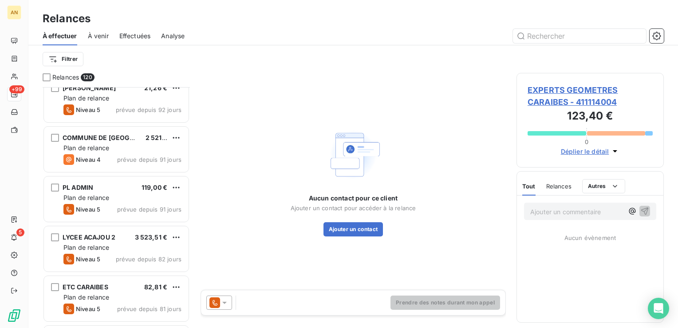
scroll to position [531, 0]
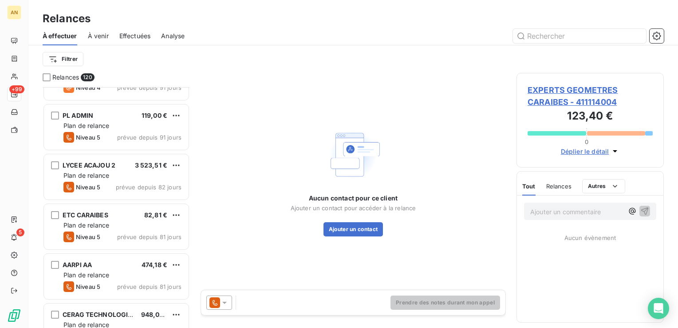
click at [112, 215] on div "ETC CARAIBES 82,81 €" at bounding box center [122, 215] width 118 height 8
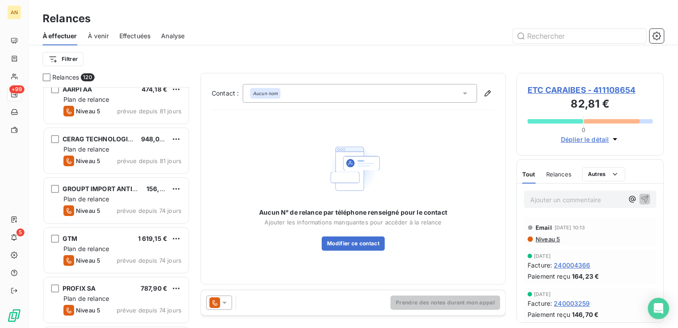
scroll to position [708, 0]
click at [85, 128] on div "CERAG TECHNOLOGIES 948,01 € Plan de relance Niveau 5 prévue depuis 81 jours" at bounding box center [116, 148] width 145 height 45
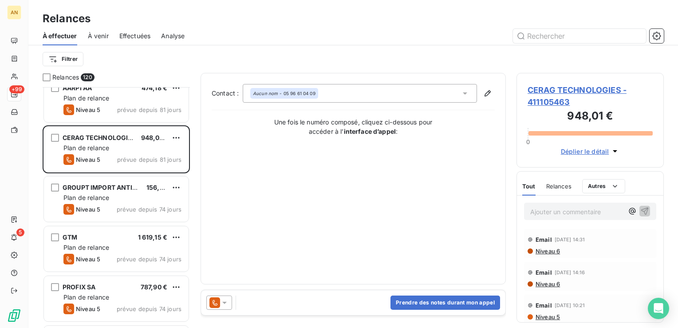
click at [226, 304] on icon at bounding box center [224, 302] width 9 height 9
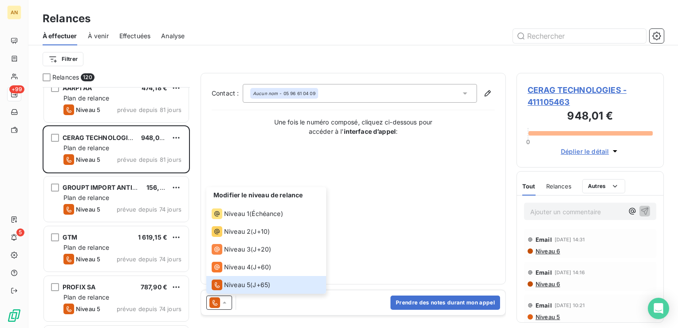
click at [561, 99] on span "CERAG TECHNOLOGIES - 411105463" at bounding box center [590, 96] width 125 height 24
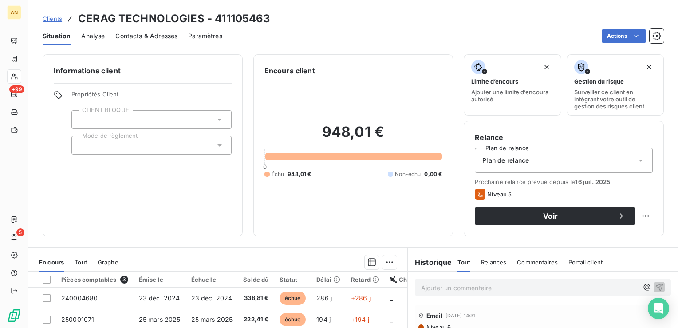
scroll to position [140, 0]
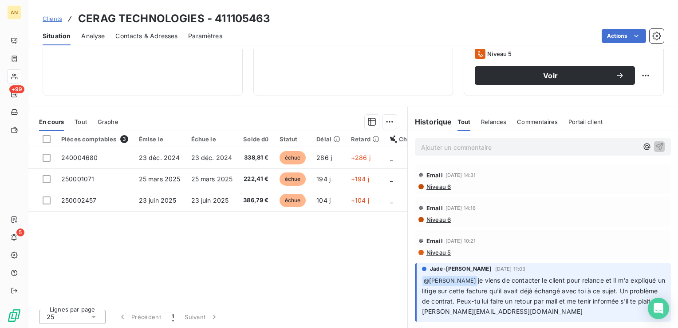
click at [47, 138] on div at bounding box center [47, 139] width 8 height 8
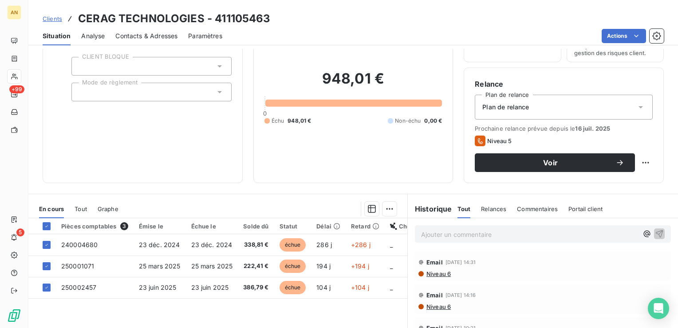
scroll to position [57, 0]
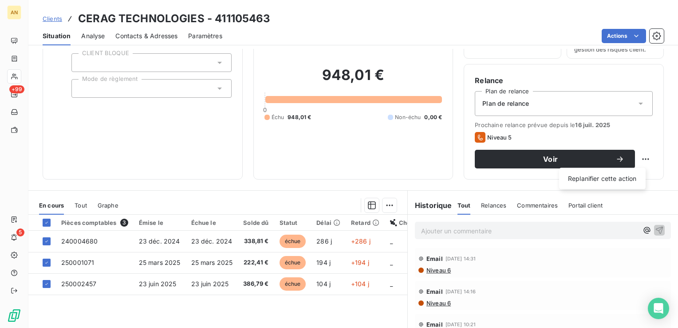
click at [642, 159] on html "AN +99 5 Clients CERAG TECHNOLOGIES - 411105463 Situation Analyse Contacts & Ad…" at bounding box center [339, 164] width 678 height 328
click at [387, 203] on html "AN +99 5 Clients CERAG TECHNOLOGIES - 411105463 Situation Analyse Contacts & Ad…" at bounding box center [339, 164] width 678 height 328
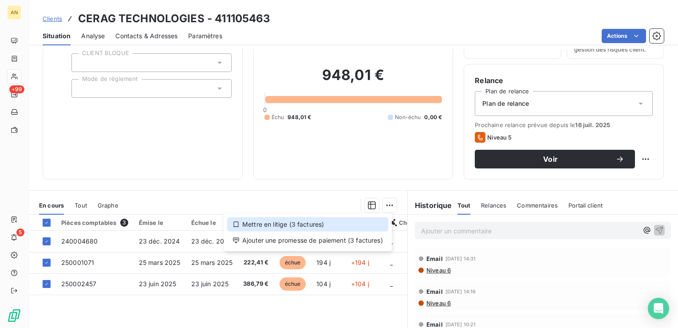
click at [320, 225] on div "Mettre en litige (3 factures)" at bounding box center [307, 224] width 161 height 14
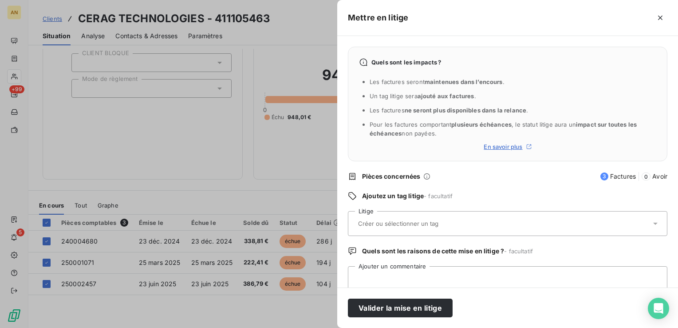
click at [376, 224] on input "text" at bounding box center [421, 223] width 129 height 8
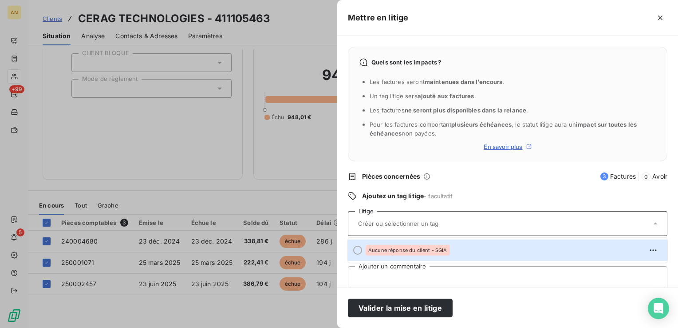
click at [353, 248] on div at bounding box center [357, 249] width 9 height 9
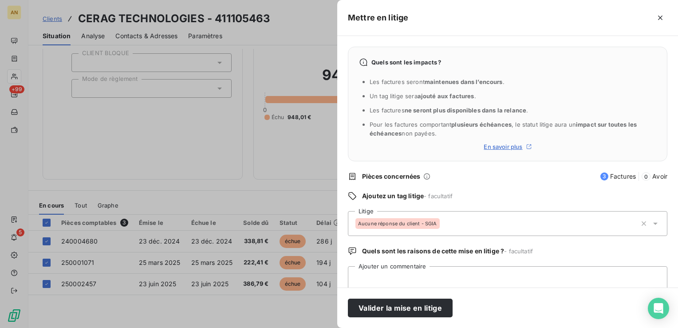
click at [396, 307] on button "Valider la mise en litige" at bounding box center [400, 307] width 105 height 19
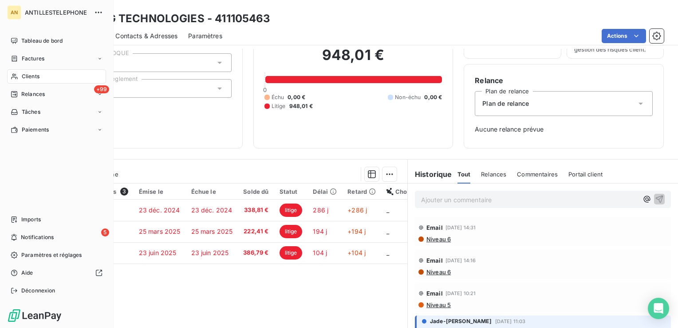
click at [39, 253] on span "Paramètres et réglages" at bounding box center [51, 255] width 60 height 8
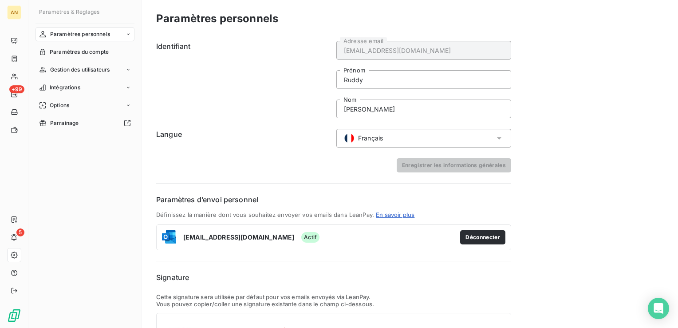
click at [91, 85] on div "Intégrations" at bounding box center [85, 87] width 99 height 14
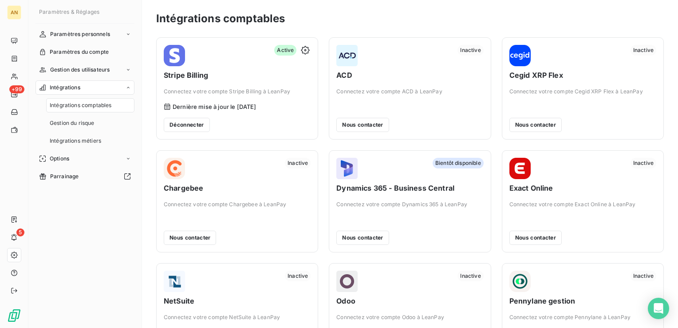
click at [101, 35] on span "Paramètres personnels" at bounding box center [80, 34] width 60 height 8
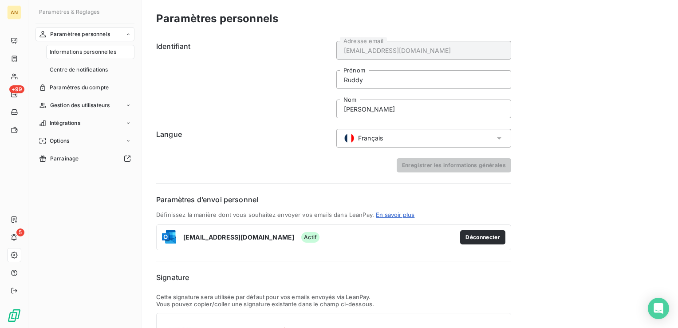
click at [80, 69] on span "Centre de notifications" at bounding box center [79, 70] width 58 height 8
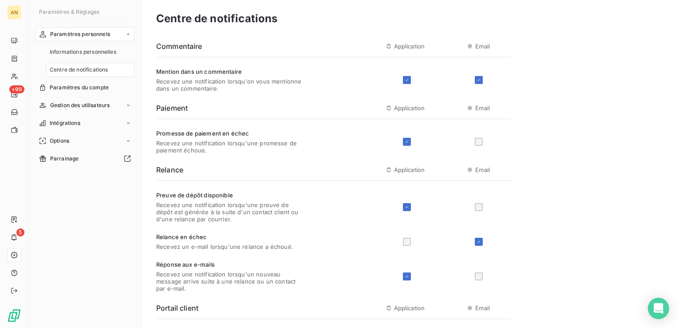
click at [479, 141] on div at bounding box center [479, 142] width 8 height 8
click at [480, 143] on div at bounding box center [479, 142] width 8 height 8
click at [405, 143] on icon at bounding box center [406, 141] width 5 height 5
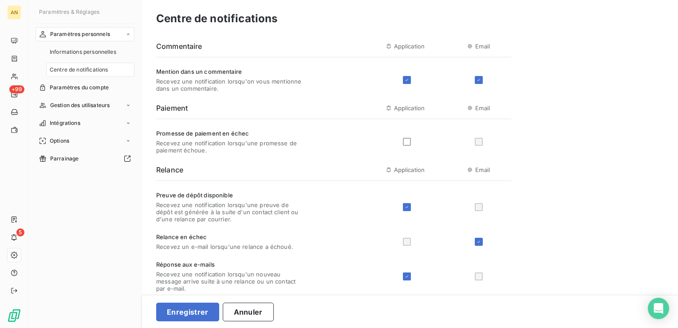
click at [482, 142] on div at bounding box center [479, 142] width 8 height 8
click at [403, 142] on div at bounding box center [407, 142] width 8 height 8
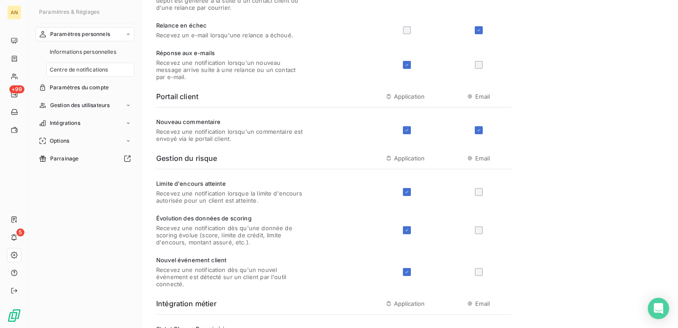
scroll to position [340, 0]
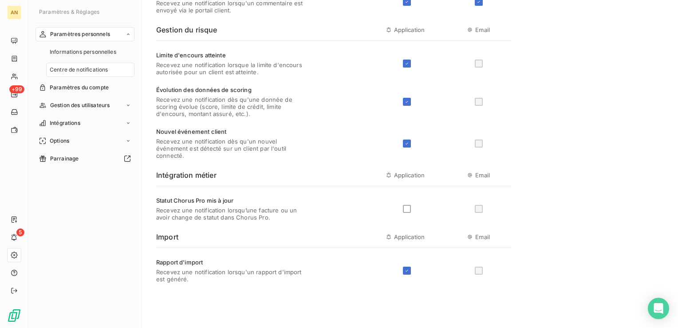
click at [411, 210] on div at bounding box center [457, 209] width 108 height 8
click at [409, 209] on div at bounding box center [407, 209] width 8 height 8
click at [409, 209] on icon at bounding box center [406, 208] width 5 height 5
click at [404, 210] on div at bounding box center [407, 209] width 8 height 8
click at [201, 309] on button "Enregistrer" at bounding box center [187, 311] width 63 height 19
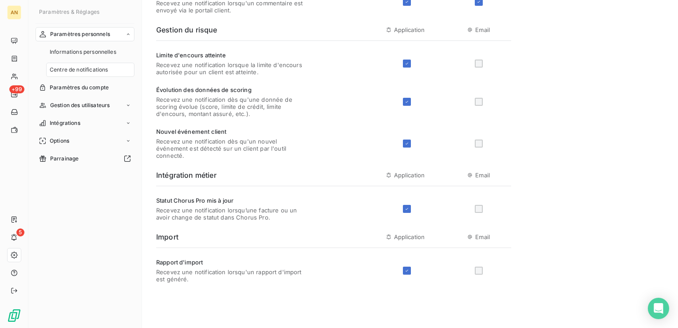
click at [92, 86] on span "Paramètres du compte" at bounding box center [79, 87] width 59 height 8
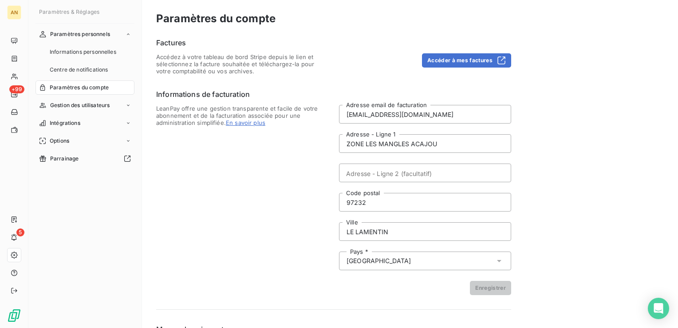
click at [469, 63] on button "Accéder à mes factures" at bounding box center [466, 60] width 89 height 14
click at [72, 65] on div "Gestion des utilisateurs" at bounding box center [85, 70] width 99 height 14
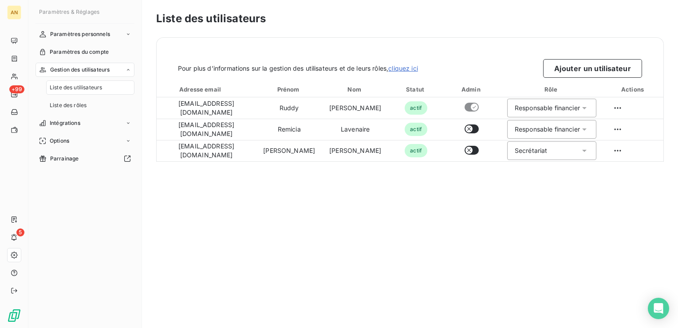
click at [71, 111] on div "Liste des rôles" at bounding box center [90, 105] width 88 height 14
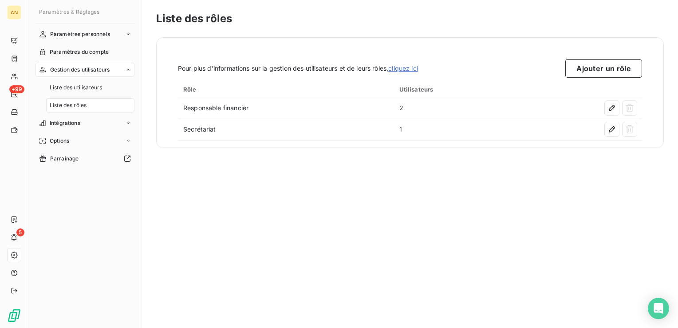
click at [70, 125] on span "Intégrations" at bounding box center [65, 123] width 31 height 8
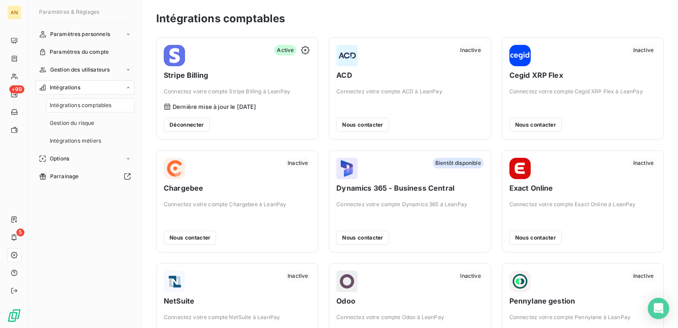
click at [347, 61] on img at bounding box center [346, 55] width 21 height 21
click at [377, 129] on button "Nous contacter" at bounding box center [362, 125] width 52 height 14
